Goal: Task Accomplishment & Management: Manage account settings

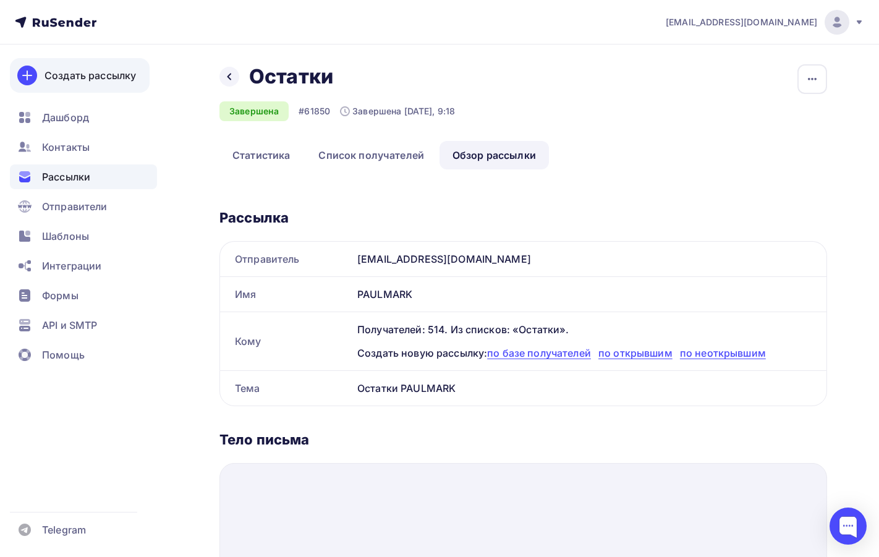
scroll to position [185, 0]
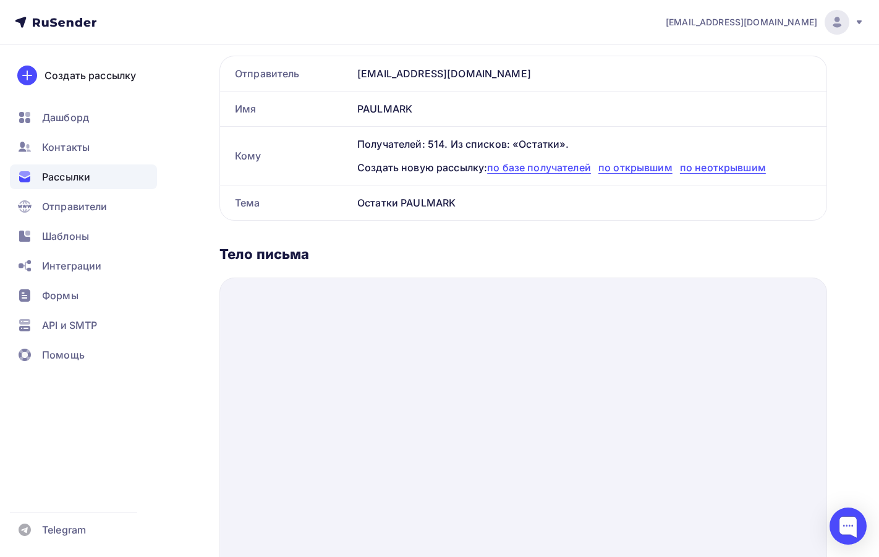
click at [77, 181] on span "Рассылки" at bounding box center [66, 176] width 48 height 15
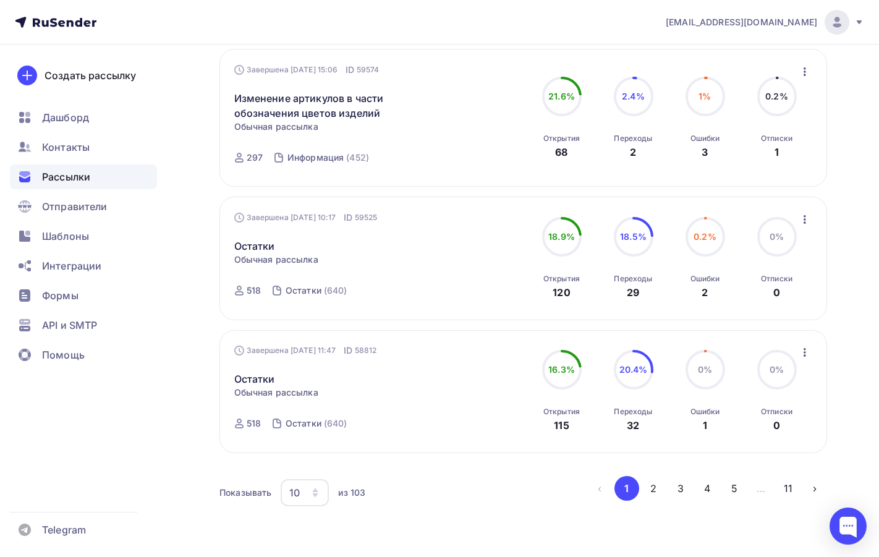
scroll to position [1118, 0]
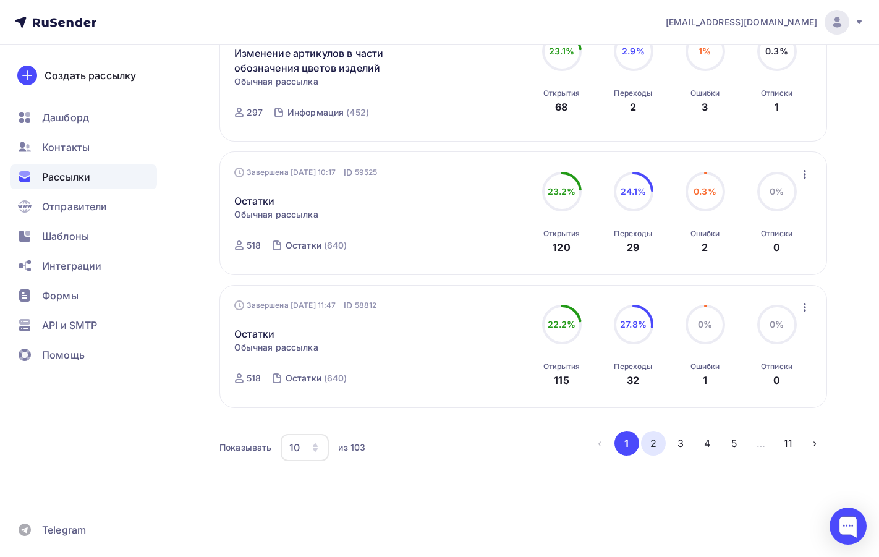
click at [655, 443] on button "2" at bounding box center [653, 443] width 25 height 25
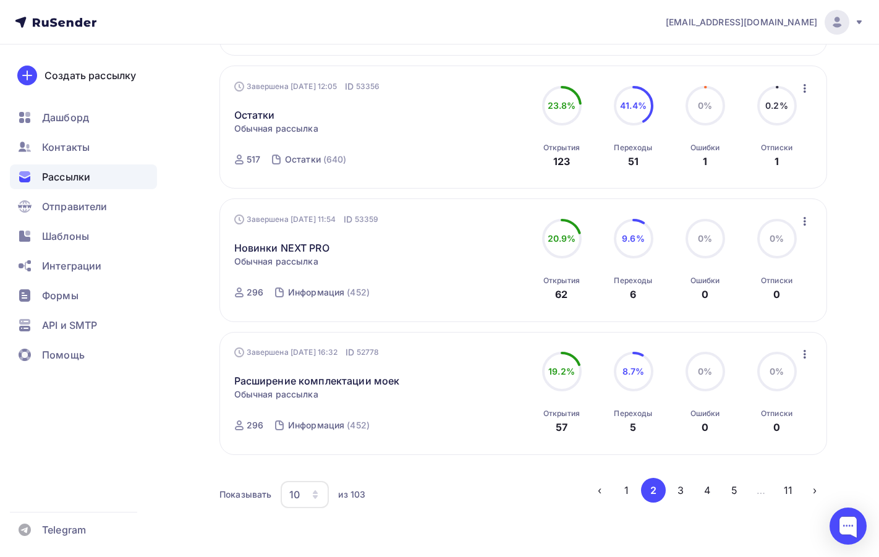
scroll to position [1051, 0]
click at [808, 354] on icon "button" at bounding box center [804, 353] width 15 height 15
click at [742, 412] on div "Обзор рассылки" at bounding box center [748, 410] width 127 height 15
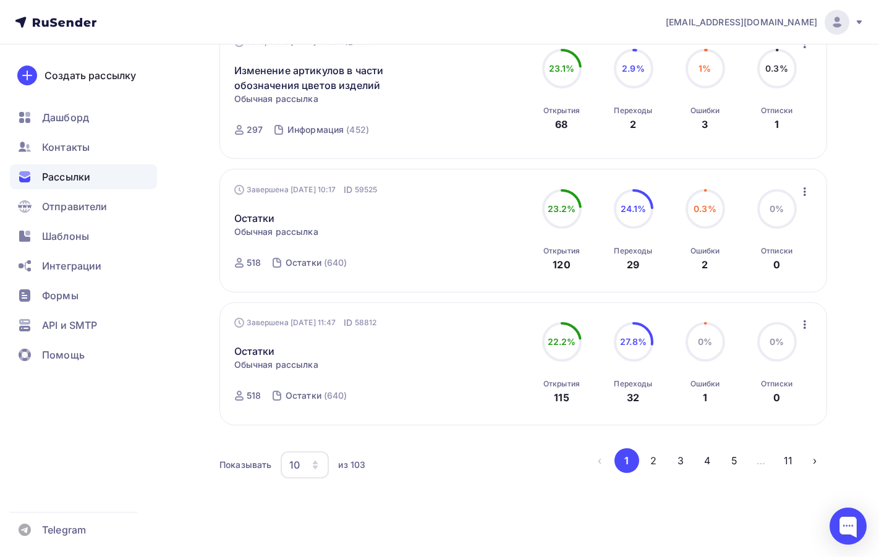
scroll to position [1118, 0]
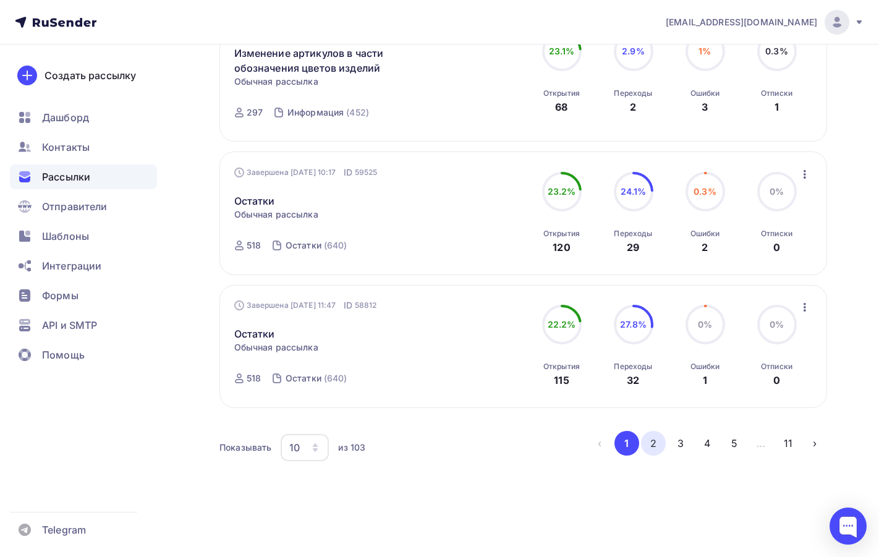
click at [658, 446] on button "2" at bounding box center [653, 443] width 25 height 25
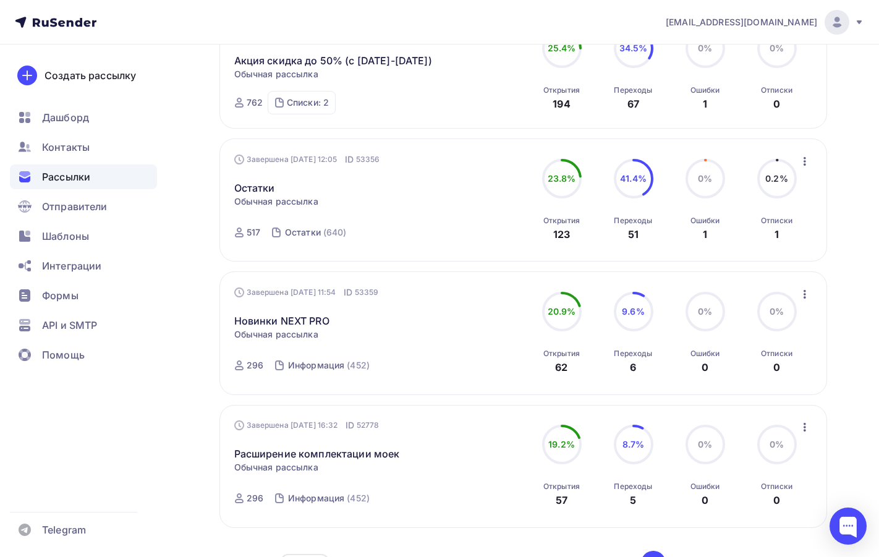
scroll to position [668, 0]
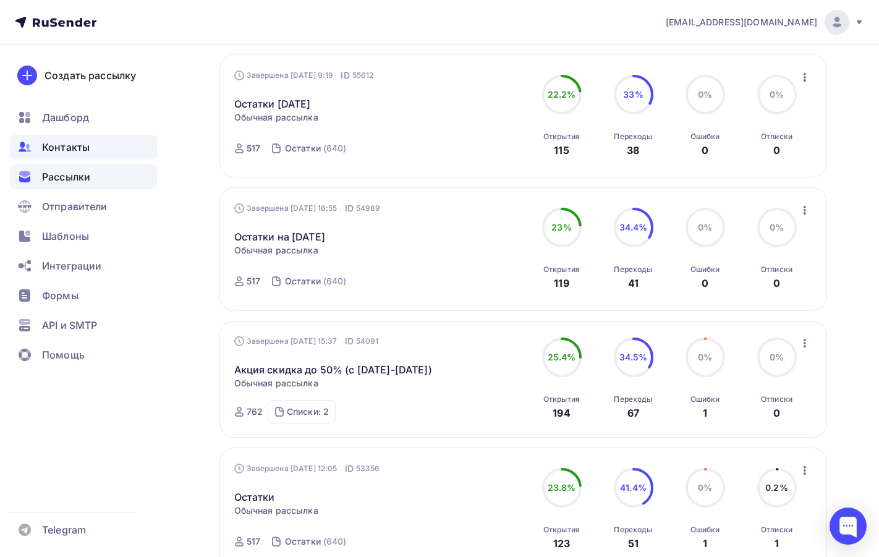
click at [79, 150] on span "Контакты" at bounding box center [66, 147] width 48 height 15
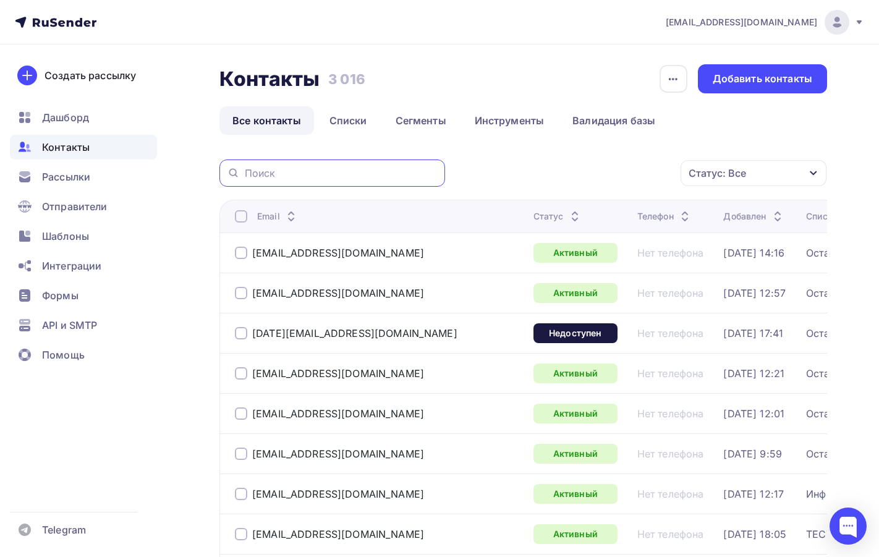
click at [256, 172] on input "text" at bounding box center [341, 173] width 193 height 14
paste input "[EMAIL_ADDRESS][DOMAIN_NAME]"
type input "[EMAIL_ADDRESS][DOMAIN_NAME]"
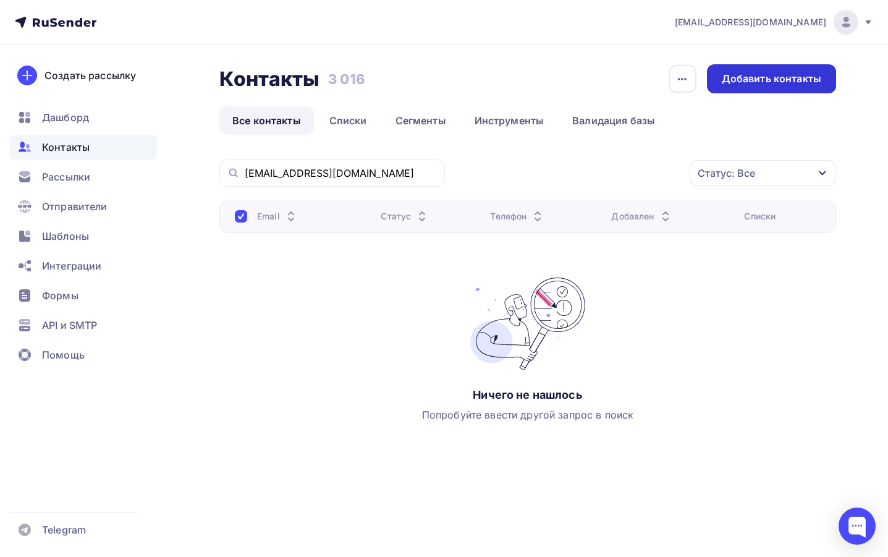
click at [753, 79] on div "Добавить контакты" at bounding box center [772, 79] width 100 height 14
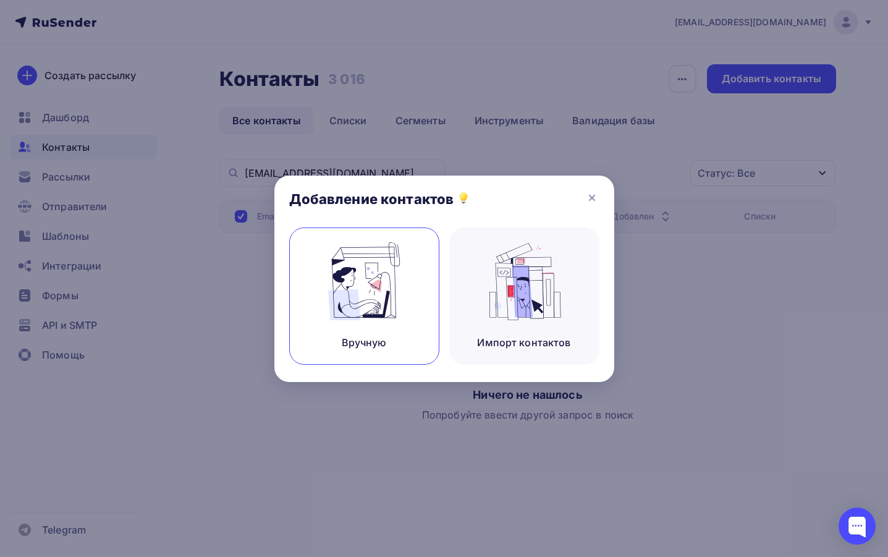
click at [362, 292] on img at bounding box center [364, 281] width 83 height 78
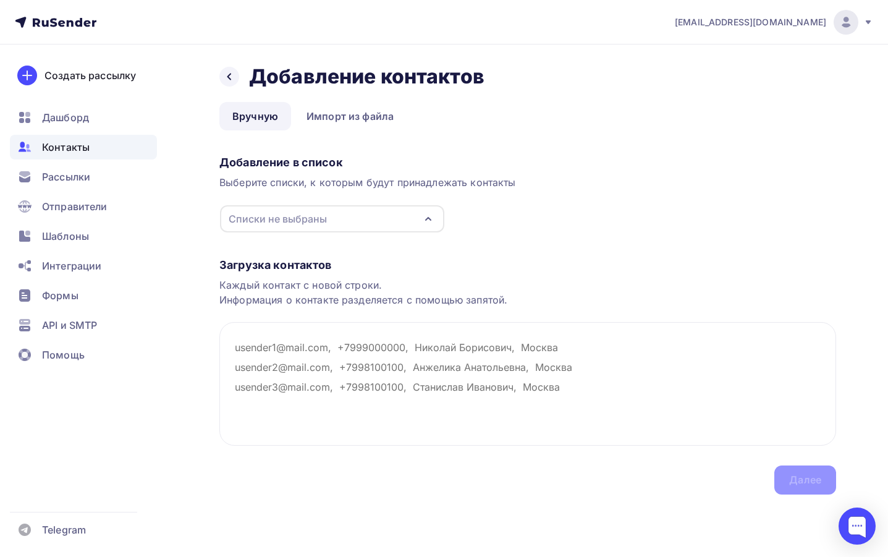
click at [426, 216] on icon "button" at bounding box center [428, 218] width 15 height 15
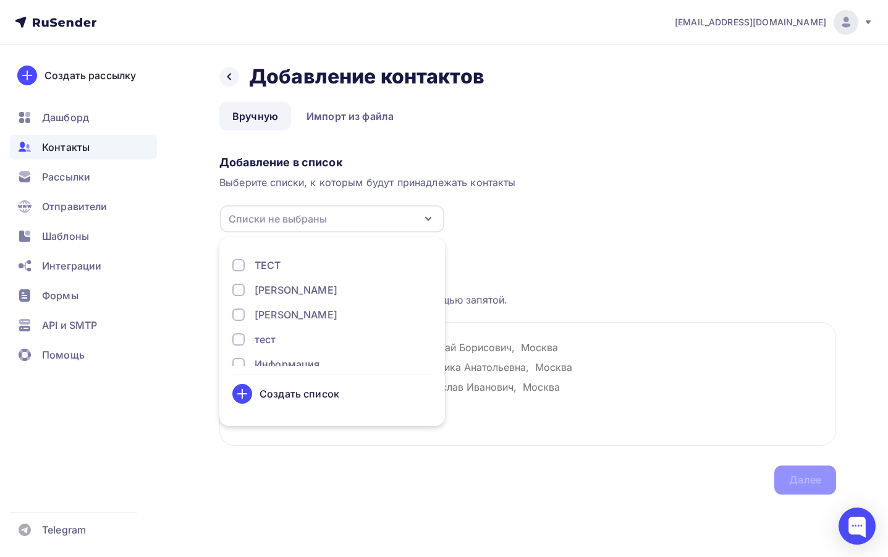
scroll to position [40, 0]
click at [238, 324] on div at bounding box center [238, 324] width 12 height 12
click at [237, 345] on div at bounding box center [238, 348] width 12 height 12
click at [348, 217] on div "Выбрано: 2" at bounding box center [332, 218] width 224 height 27
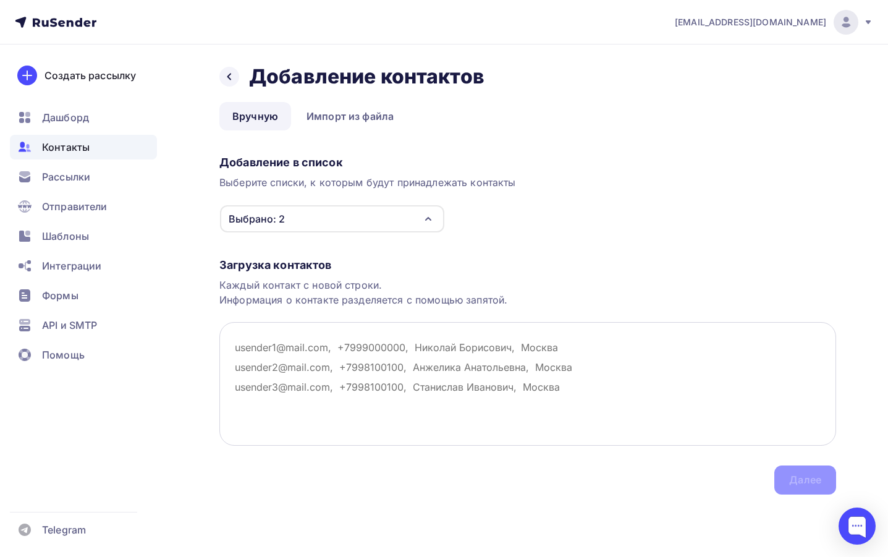
click at [250, 342] on textarea at bounding box center [527, 384] width 617 height 124
paste textarea "[EMAIL_ADDRESS][DOMAIN_NAME]"
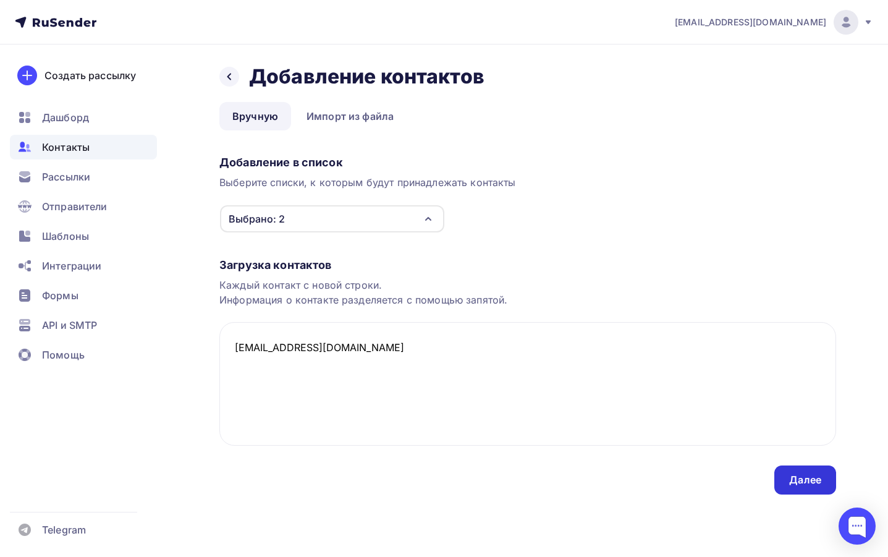
type textarea "[EMAIL_ADDRESS][DOMAIN_NAME]"
click at [798, 484] on div "Далее" at bounding box center [805, 480] width 32 height 14
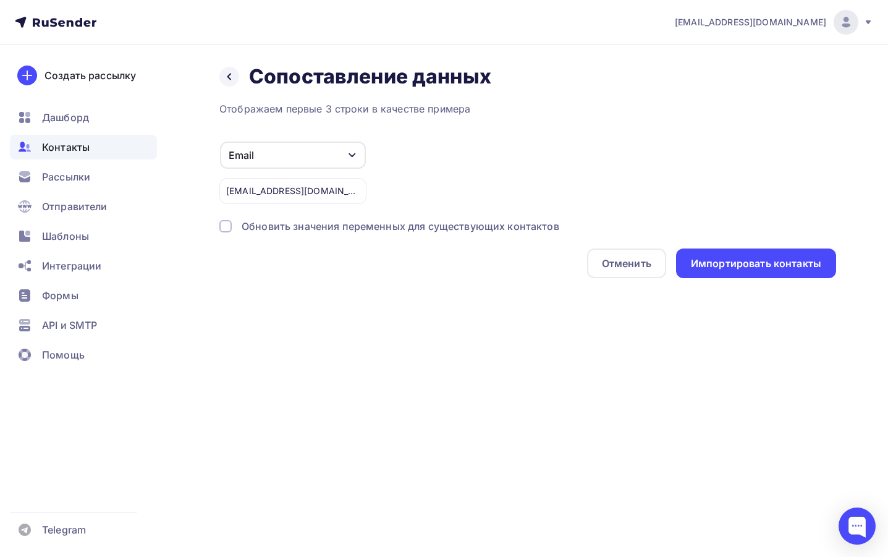
click at [226, 226] on div at bounding box center [225, 226] width 12 height 12
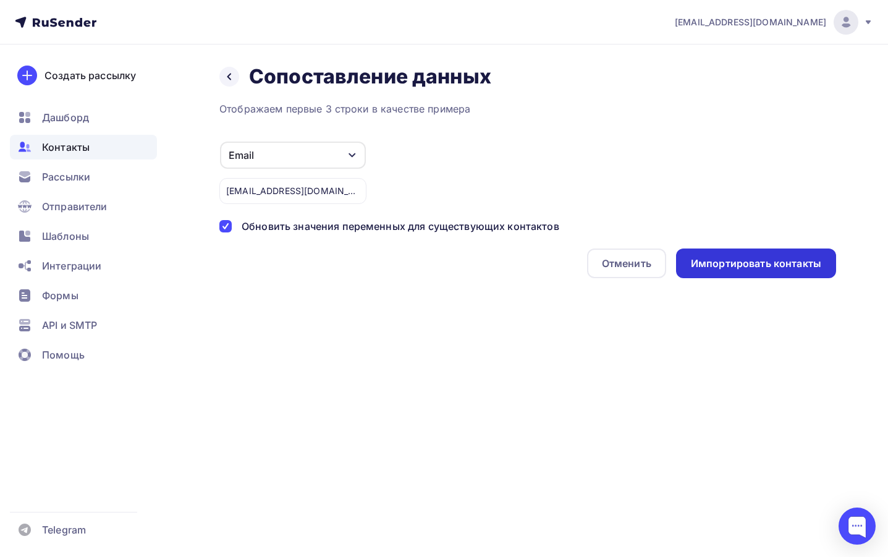
click at [784, 258] on div "Импортировать контакты" at bounding box center [756, 263] width 130 height 14
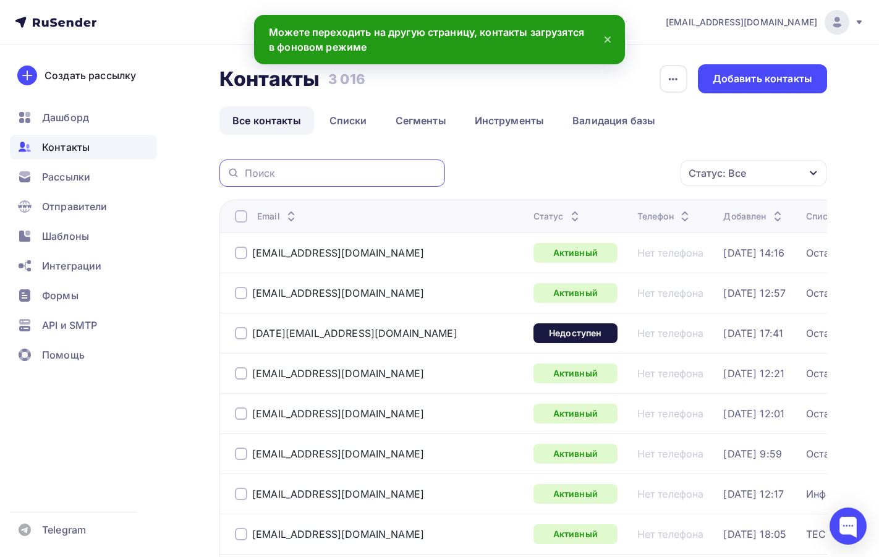
click at [276, 174] on input "text" at bounding box center [341, 173] width 193 height 14
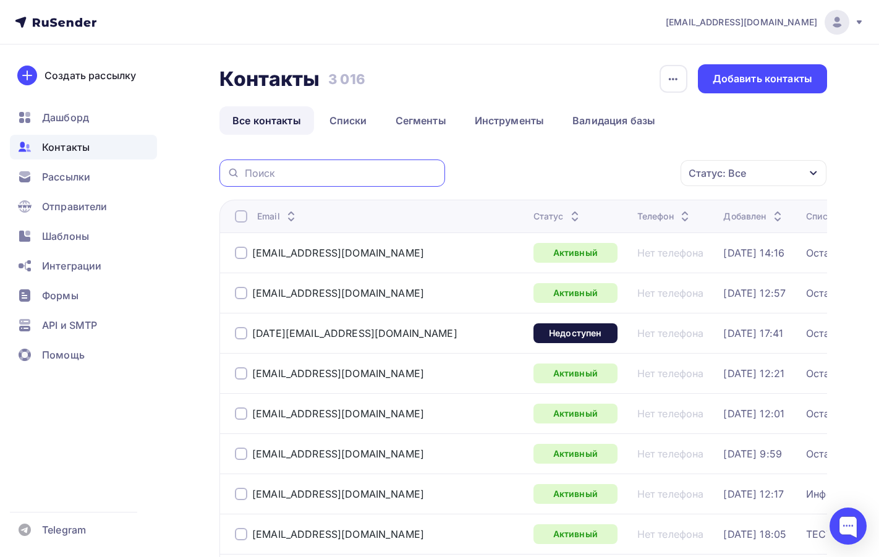
paste input "[EMAIL_ADDRESS][DOMAIN_NAME]"
type input "[EMAIL_ADDRESS][DOMAIN_NAME]"
